Goal: Transaction & Acquisition: Purchase product/service

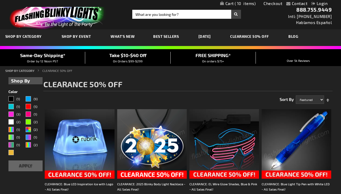
click at [242, 2] on span "10" at bounding box center [244, 3] width 21 height 5
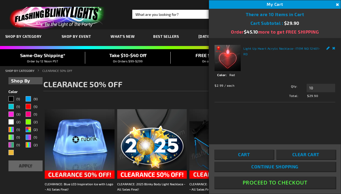
click at [235, 185] on button "Proceed To Checkout" at bounding box center [274, 182] width 121 height 12
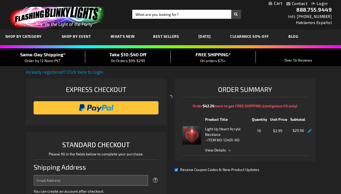
select select "US"
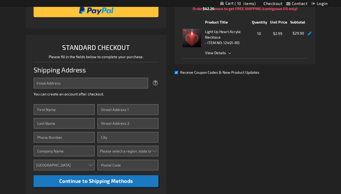
scroll to position [81, 0]
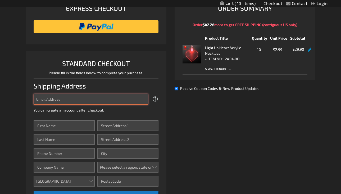
click at [106, 102] on input "Email Address" at bounding box center [91, 99] width 115 height 11
type input "[EMAIL_ADDRESS][DOMAIN_NAME]"
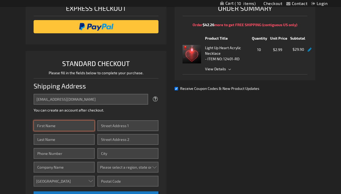
click at [78, 128] on input "First Name" at bounding box center [64, 125] width 61 height 11
type input "[PERSON_NAME]"
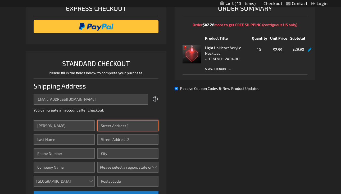
click at [117, 127] on input "Street Address: Line 1" at bounding box center [127, 125] width 61 height 11
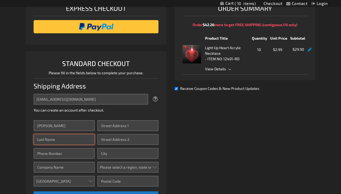
click at [73, 138] on input "Last Name" at bounding box center [64, 139] width 61 height 11
type input "[PERSON_NAME]"
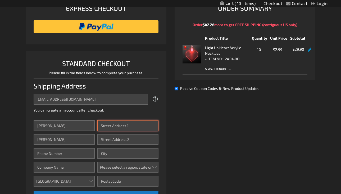
click at [102, 129] on input "Street Address: Line 1" at bounding box center [127, 125] width 61 height 11
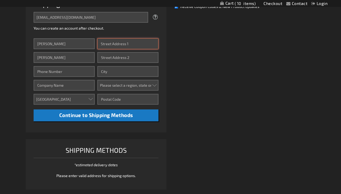
scroll to position [161, 0]
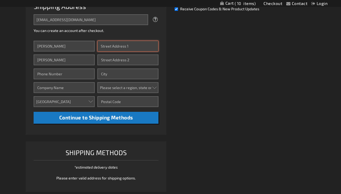
paste input "[STREET_ADDRESS][PERSON_NAME]"
type input "[STREET_ADDRESS][PERSON_NAME]"
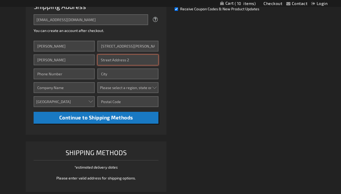
click at [115, 58] on input "Street Address: Line 2" at bounding box center [127, 59] width 61 height 11
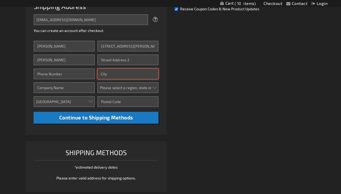
click at [106, 72] on input "City" at bounding box center [127, 73] width 61 height 11
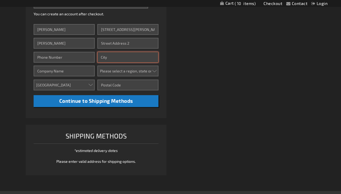
scroll to position [177, 0]
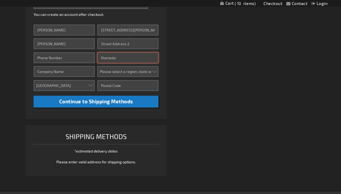
type input "Alameda"
click at [127, 76] on select "Please select a region, state or province. [US_STATE] [US_STATE] [US_STATE] [US…" at bounding box center [127, 71] width 61 height 11
select select "12"
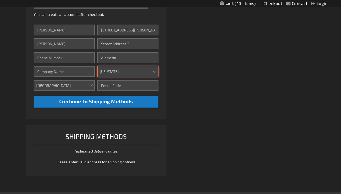
click at [97, 66] on select "Please select a region, state or province. [US_STATE] [US_STATE] [US_STATE] [US…" at bounding box center [127, 71] width 61 height 11
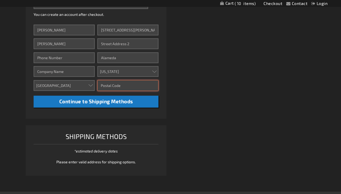
click at [126, 87] on input "Zip/Postal Code" at bounding box center [127, 85] width 61 height 11
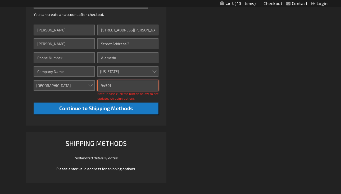
type input "94501"
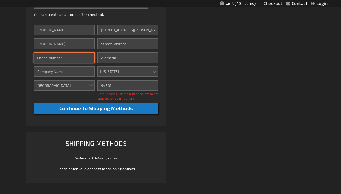
click at [48, 57] on input "Phone Number" at bounding box center [64, 57] width 61 height 11
type input "6262989191"
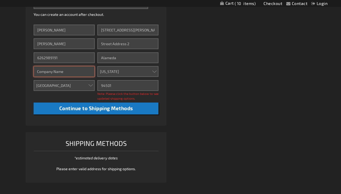
click at [56, 74] on input "Company" at bounding box center [64, 71] width 61 height 11
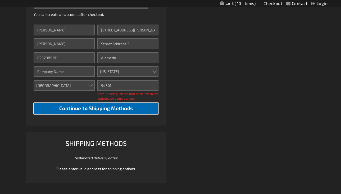
click at [55, 110] on button "Continue to Shipping Methods" at bounding box center [96, 108] width 125 height 12
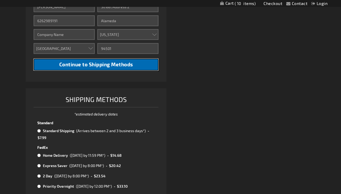
scroll to position [217, 0]
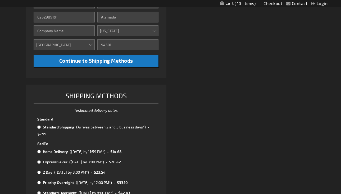
drag, startPoint x: 54, startPoint y: 120, endPoint x: 58, endPoint y: 121, distance: 4.8
click at [58, 121] on tbody "Standard Standard Shipping (Arrives between 2 and 3 business days*) - $7.99 Fed…" at bounding box center [95, 158] width 119 height 84
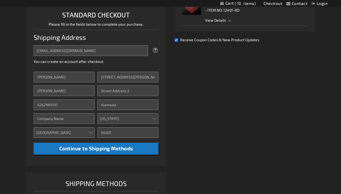
scroll to position [127, 0]
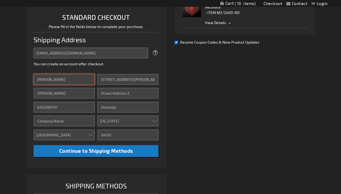
click at [76, 81] on input "[PERSON_NAME]" at bounding box center [64, 79] width 61 height 11
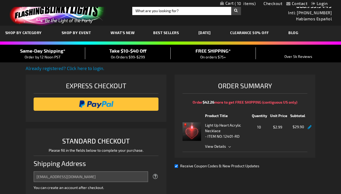
scroll to position [7, 0]
